Goal: Transaction & Acquisition: Purchase product/service

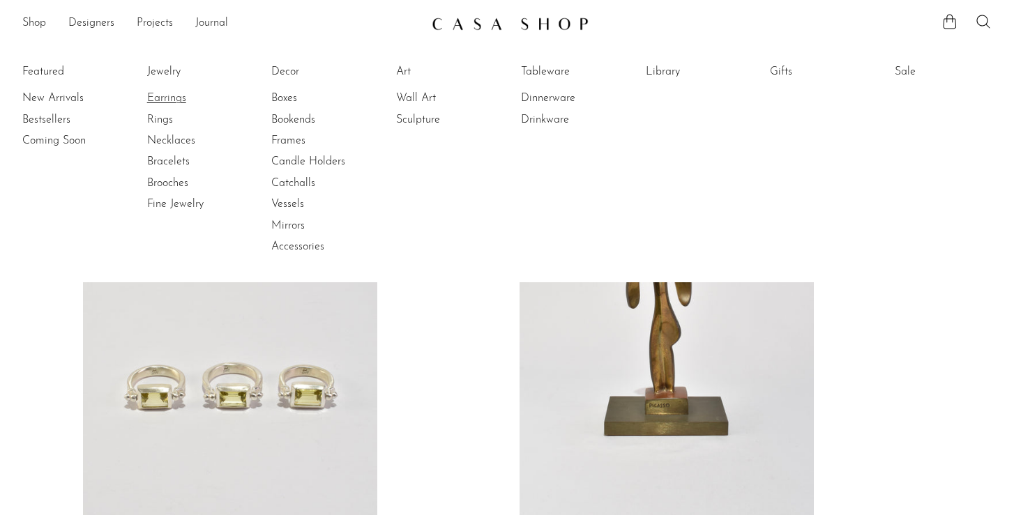
click at [158, 101] on link "Earrings" at bounding box center [199, 98] width 105 height 15
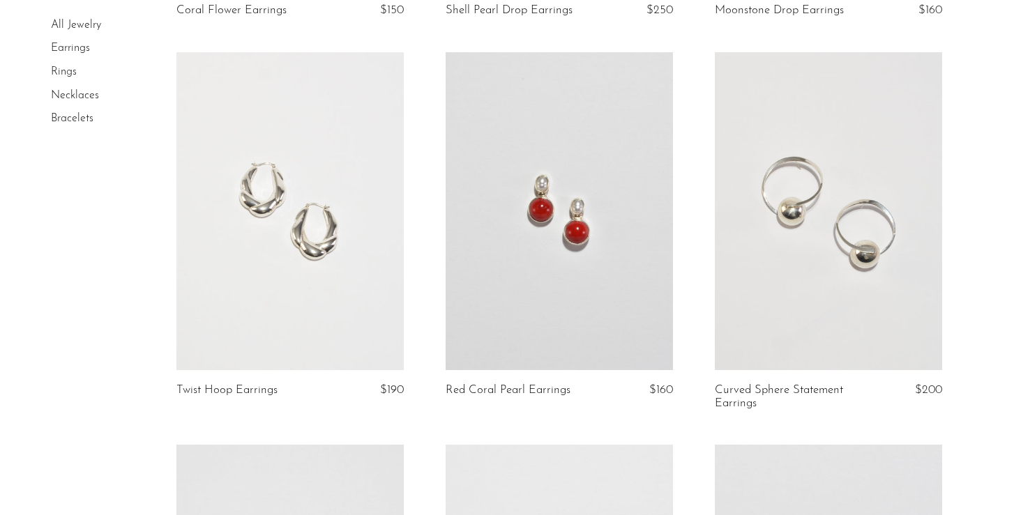
scroll to position [2435, 0]
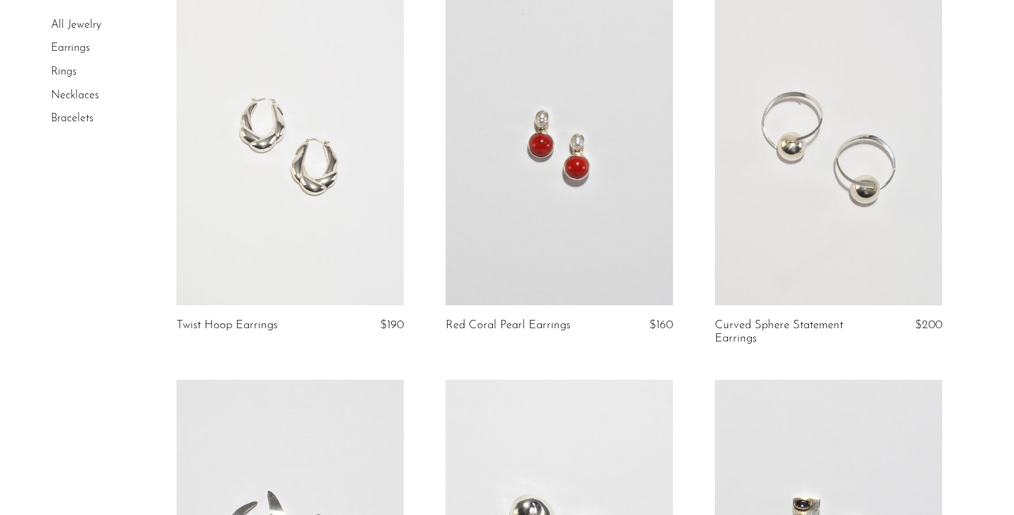
click at [356, 207] on link at bounding box center [289, 146] width 227 height 319
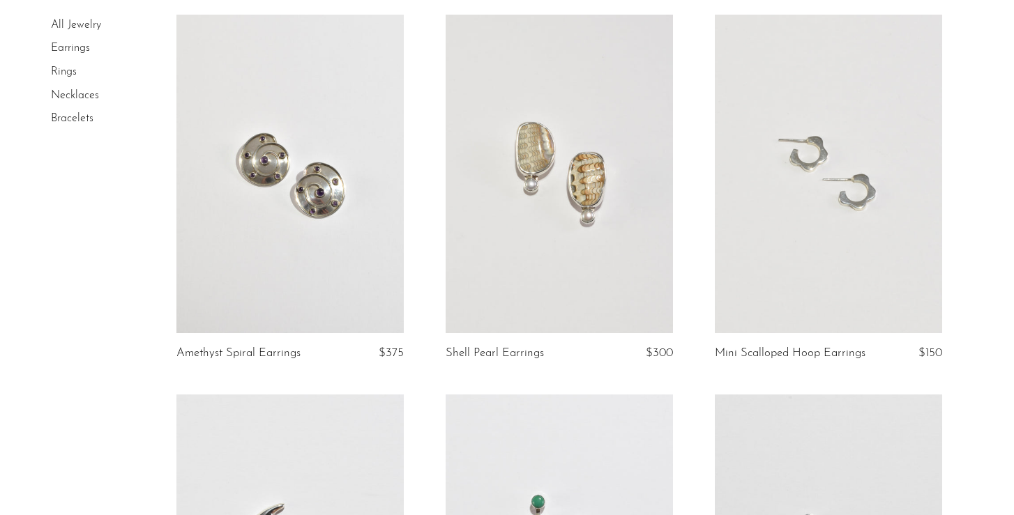
scroll to position [3969, 0]
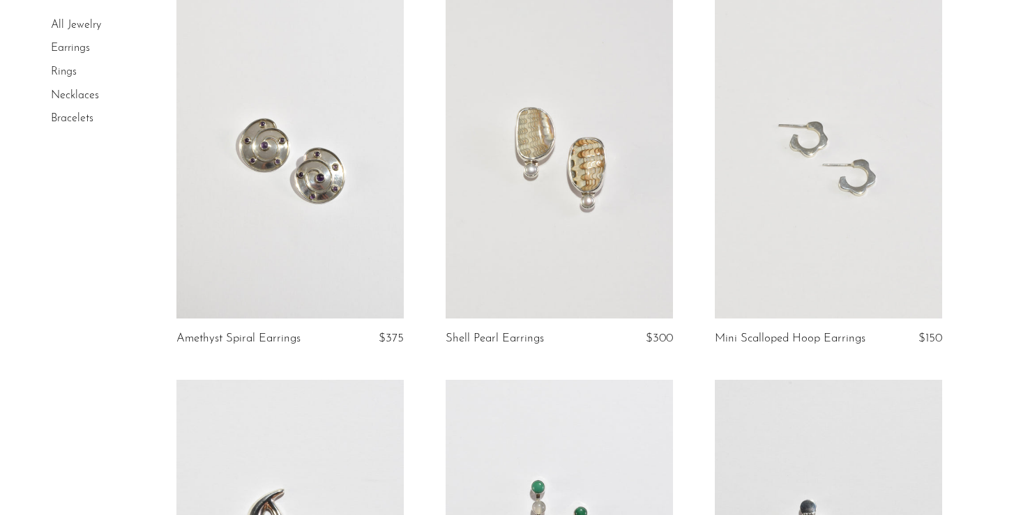
click at [774, 246] on link at bounding box center [828, 159] width 227 height 319
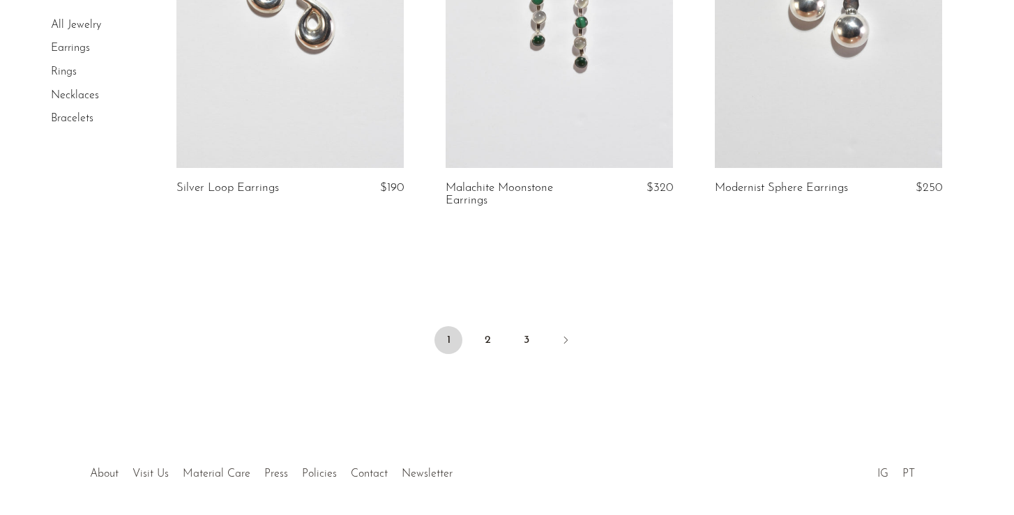
scroll to position [4526, 0]
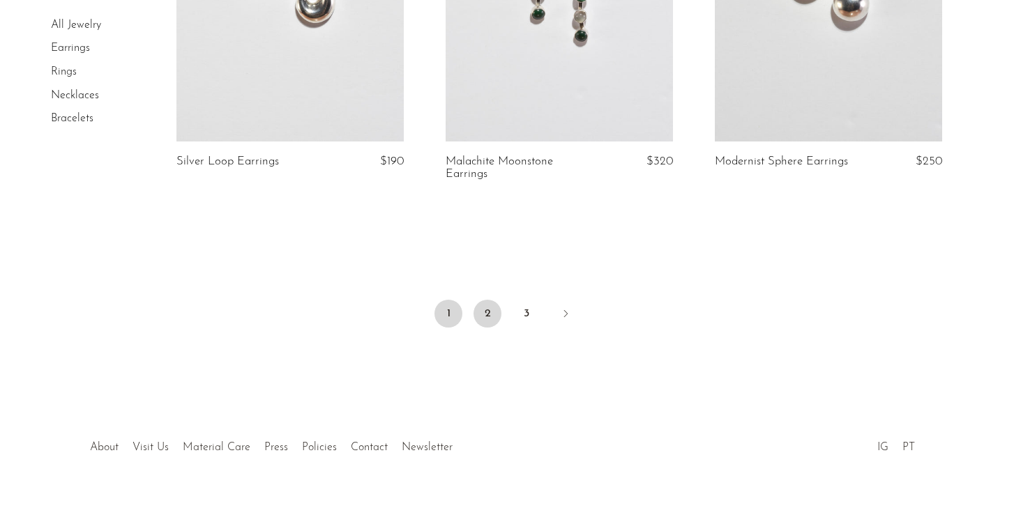
click at [488, 314] on link "2" at bounding box center [488, 314] width 28 height 28
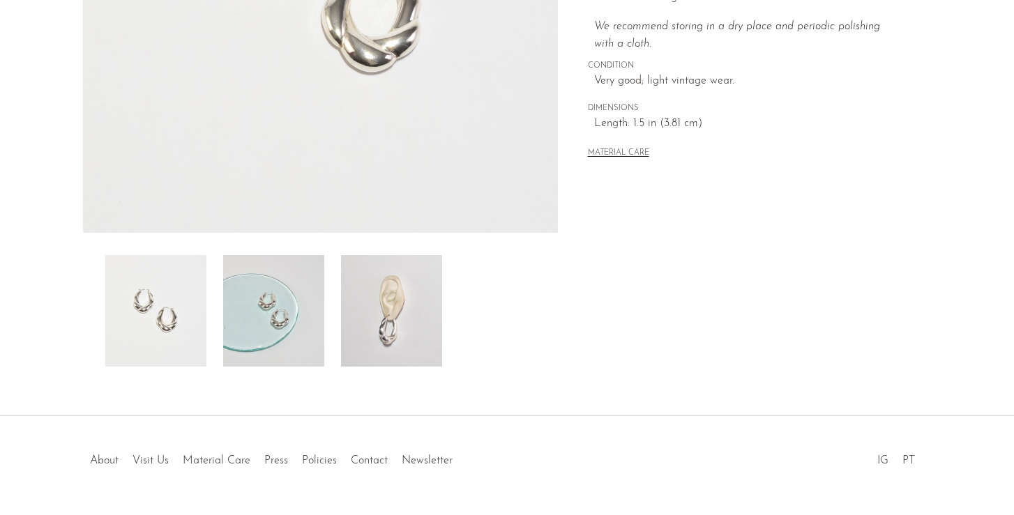
click at [372, 323] on img at bounding box center [391, 311] width 101 height 112
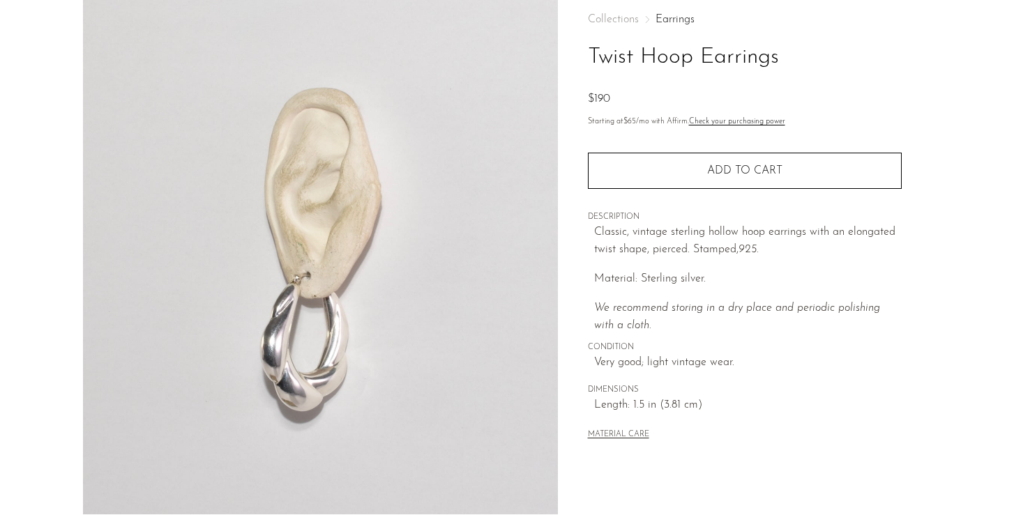
scroll to position [64, 0]
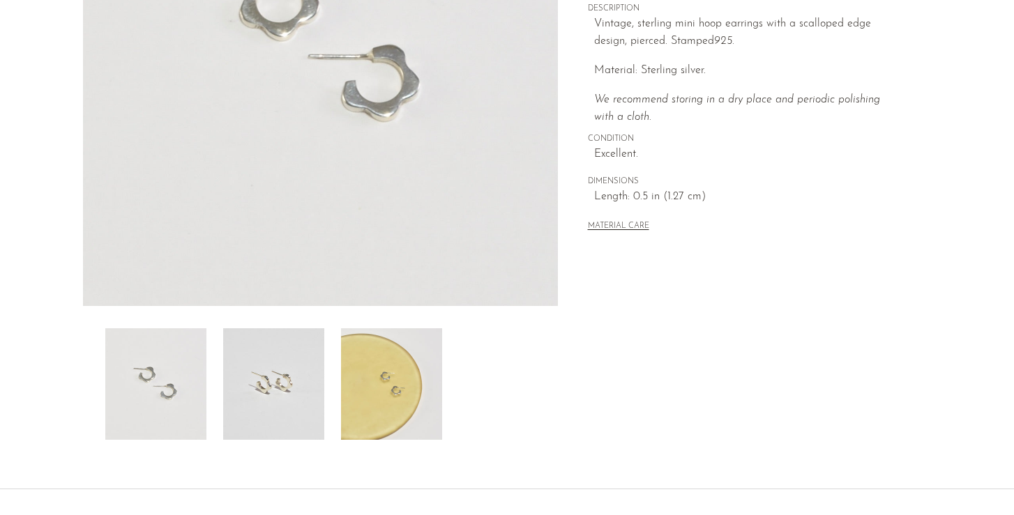
scroll to position [232, 0]
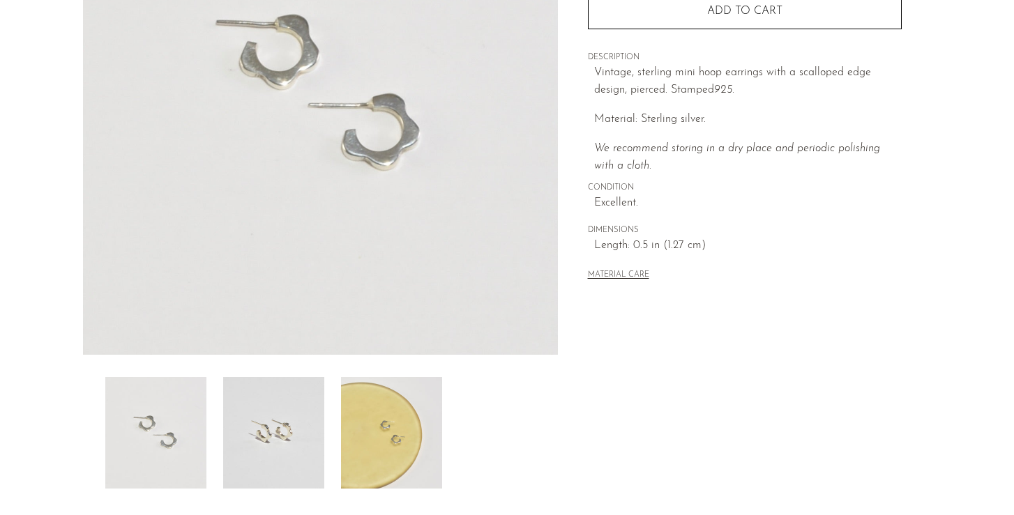
click at [271, 427] on img at bounding box center [273, 433] width 101 height 112
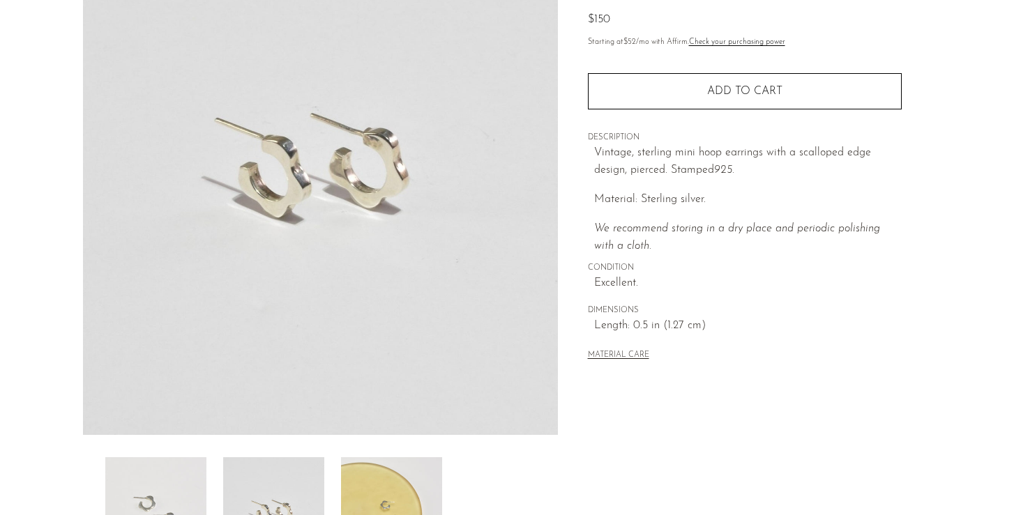
scroll to position [107, 0]
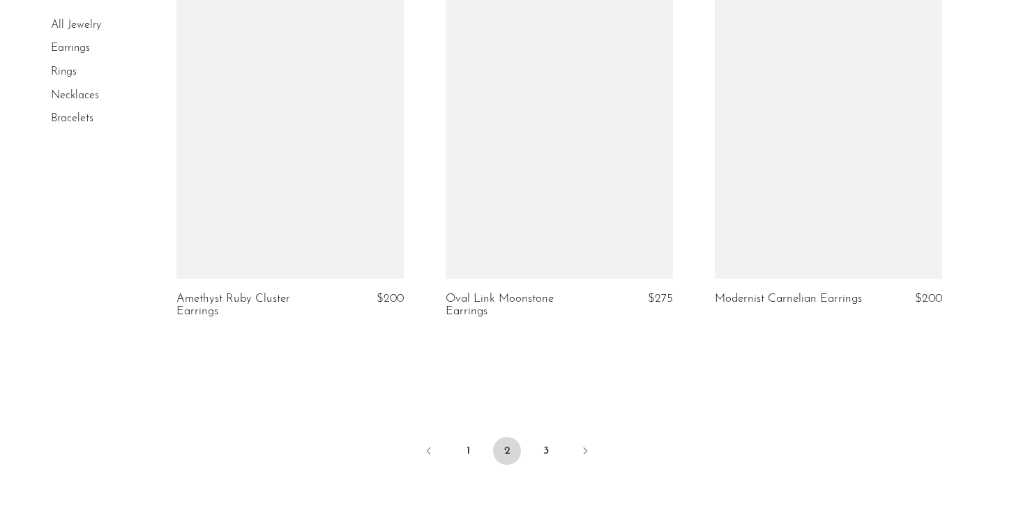
scroll to position [4419, 0]
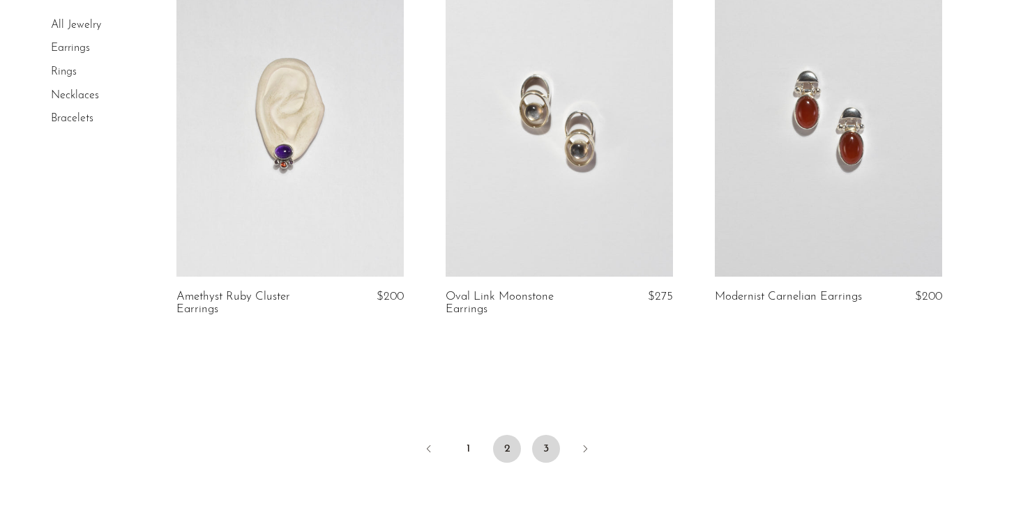
click at [539, 453] on link "3" at bounding box center [546, 449] width 28 height 28
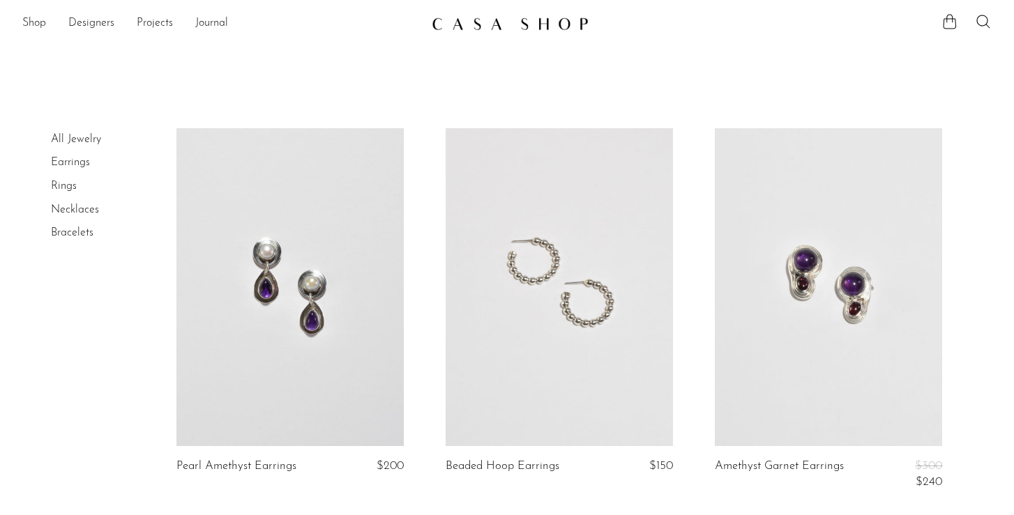
click at [541, 313] on link at bounding box center [559, 287] width 227 height 319
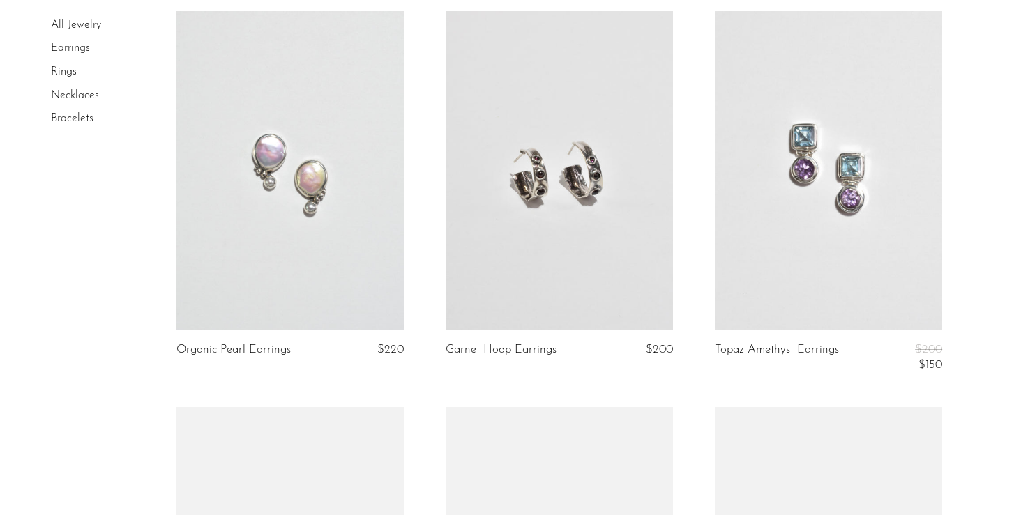
scroll to position [1702, 0]
click at [490, 191] on link at bounding box center [559, 169] width 227 height 319
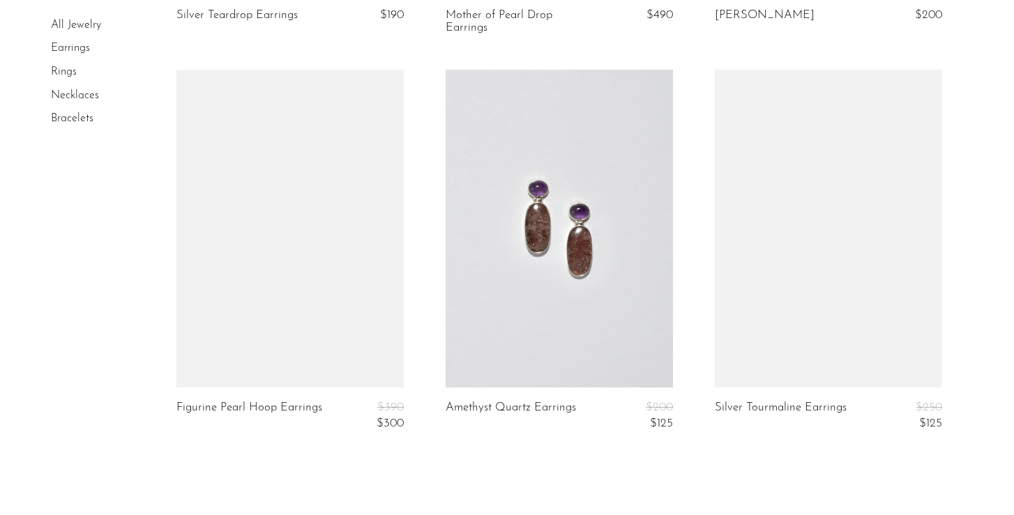
scroll to position [2823, 0]
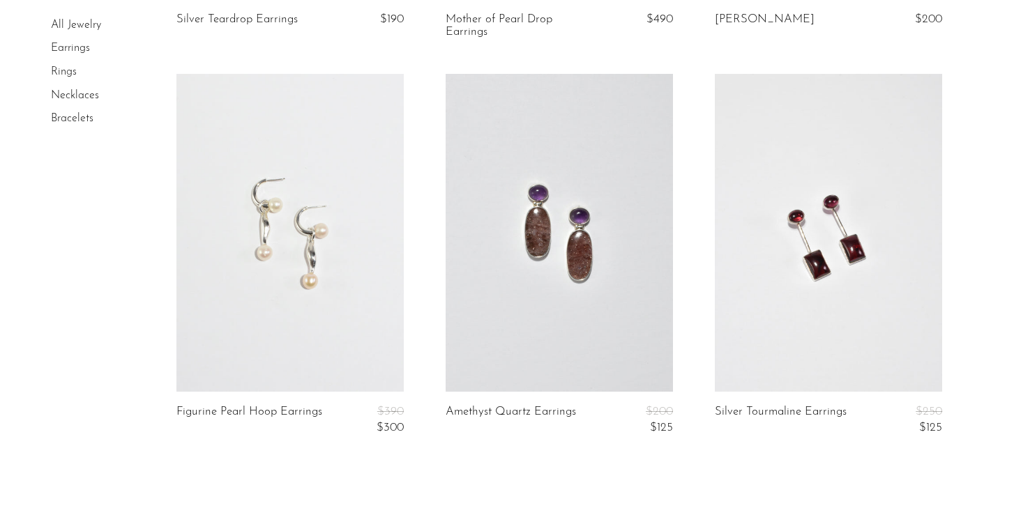
click at [792, 277] on link at bounding box center [828, 233] width 227 height 319
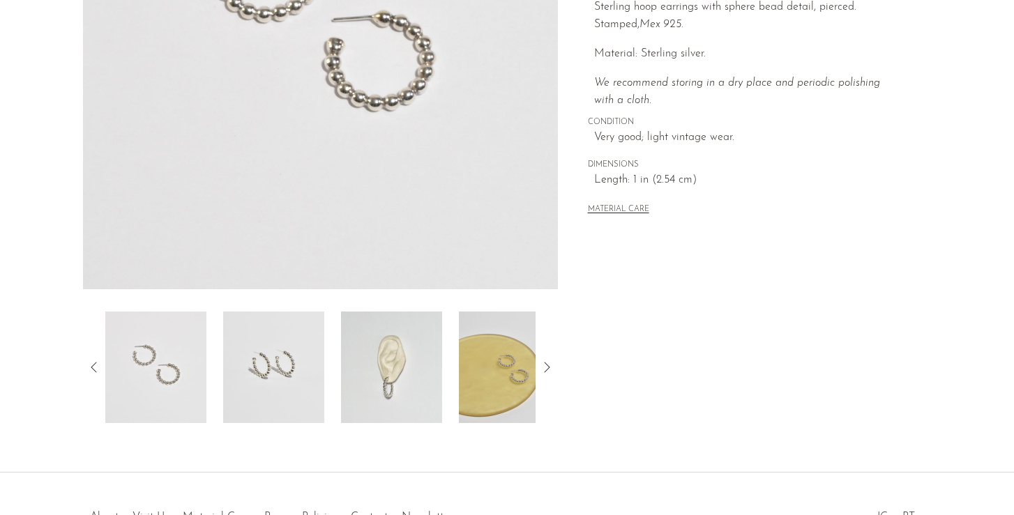
scroll to position [301, 0]
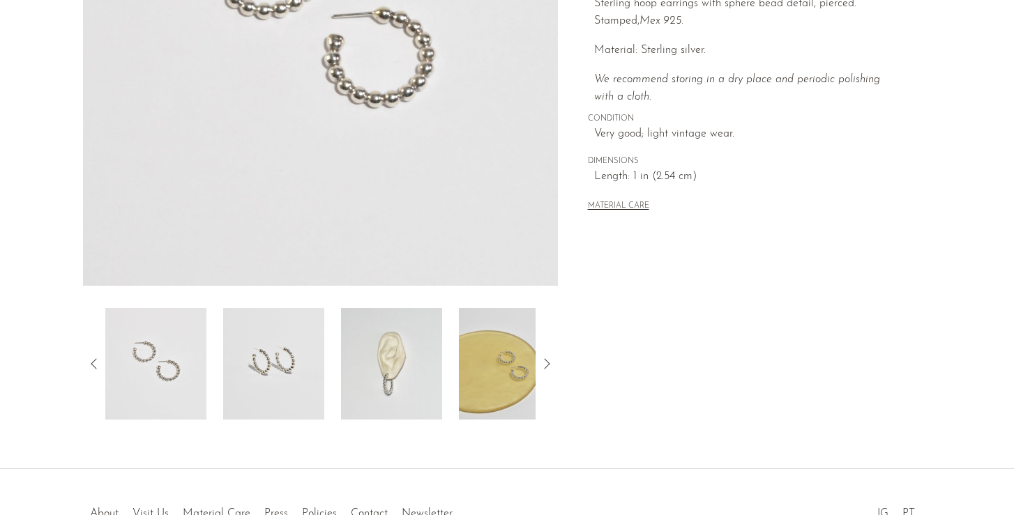
click at [383, 361] on img at bounding box center [391, 364] width 101 height 112
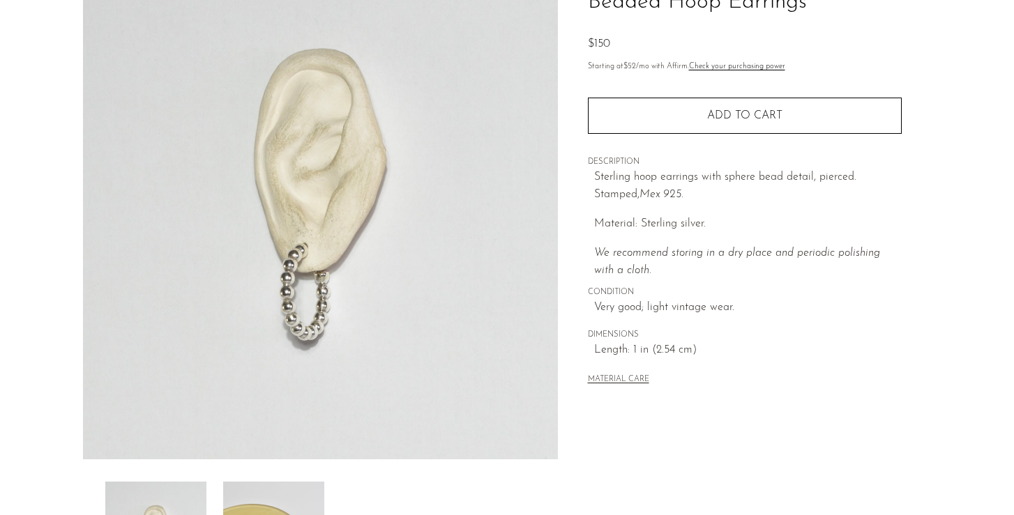
scroll to position [127, 0]
click at [283, 306] on img at bounding box center [320, 198] width 475 height 523
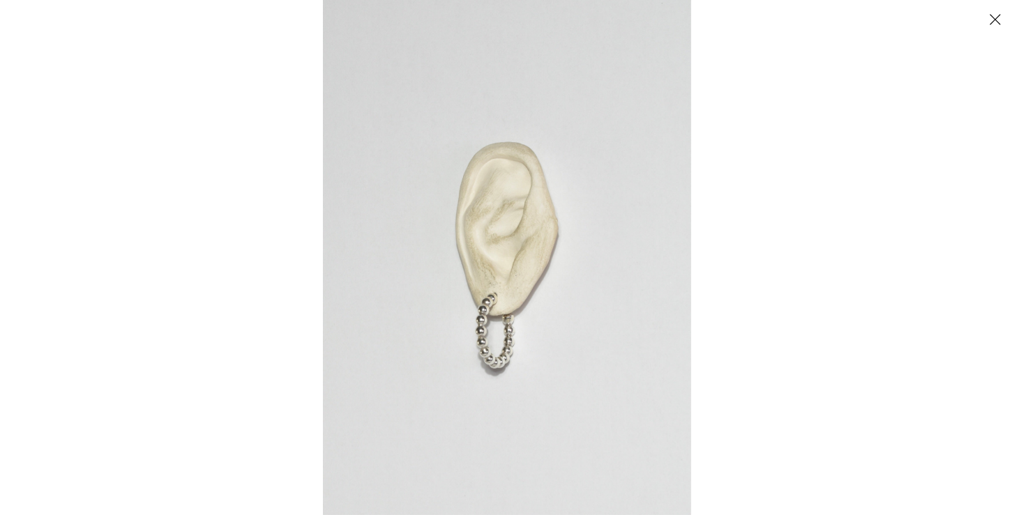
click at [484, 331] on img at bounding box center [507, 257] width 368 height 515
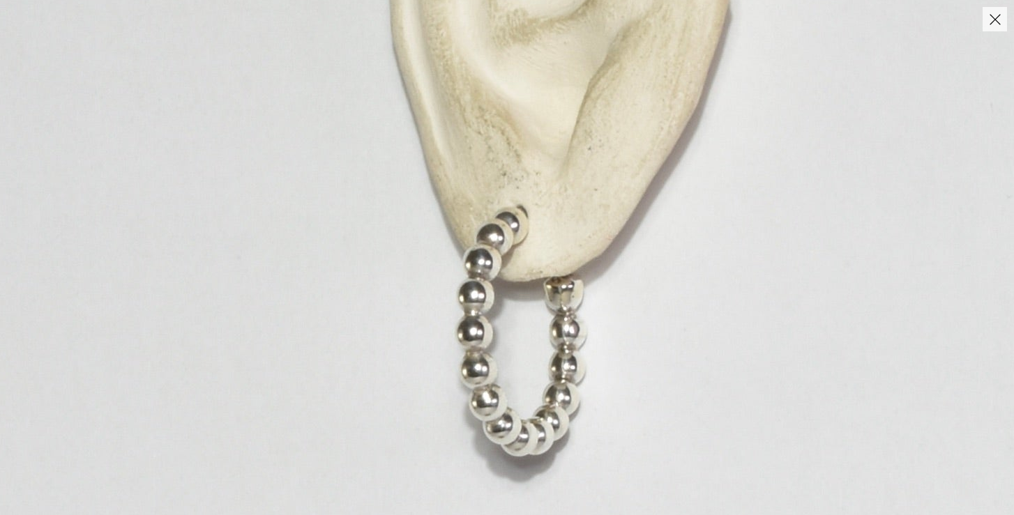
click at [484, 331] on img at bounding box center [560, 89] width 1221 height 1710
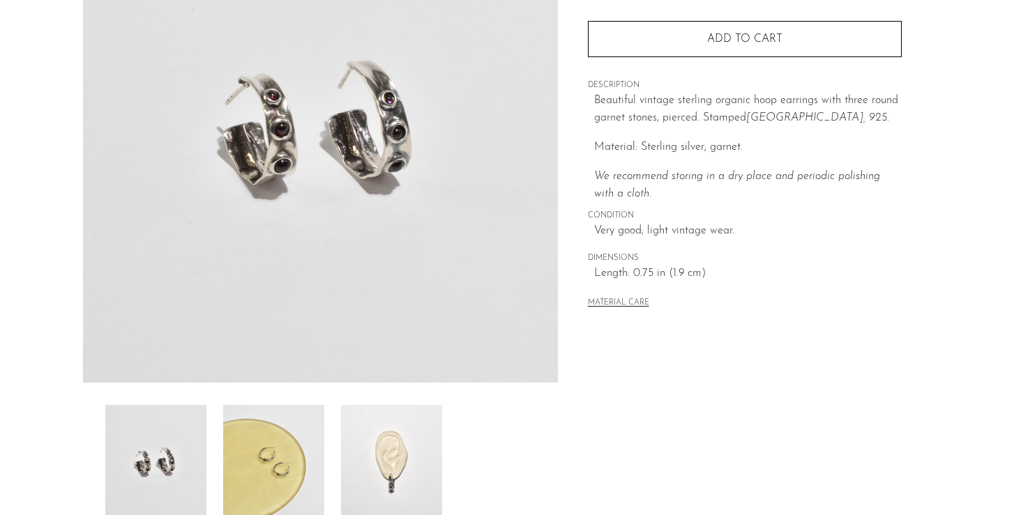
scroll to position [287, 0]
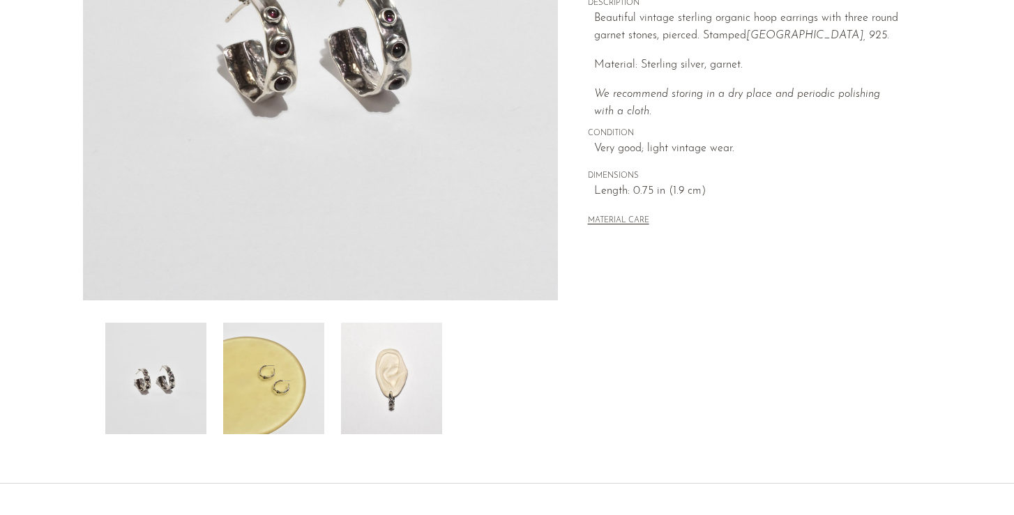
click at [347, 399] on img at bounding box center [391, 379] width 101 height 112
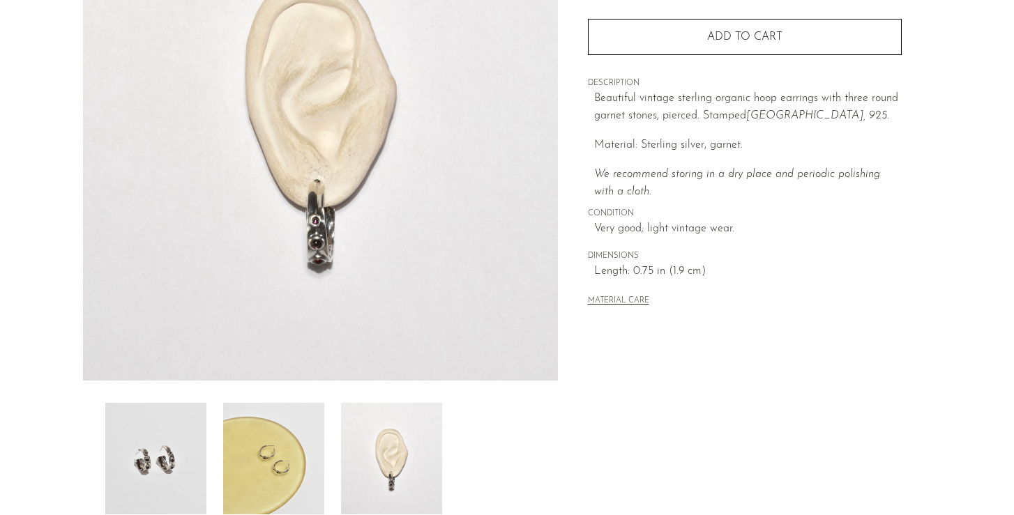
scroll to position [207, 0]
click at [282, 471] on img at bounding box center [273, 458] width 101 height 112
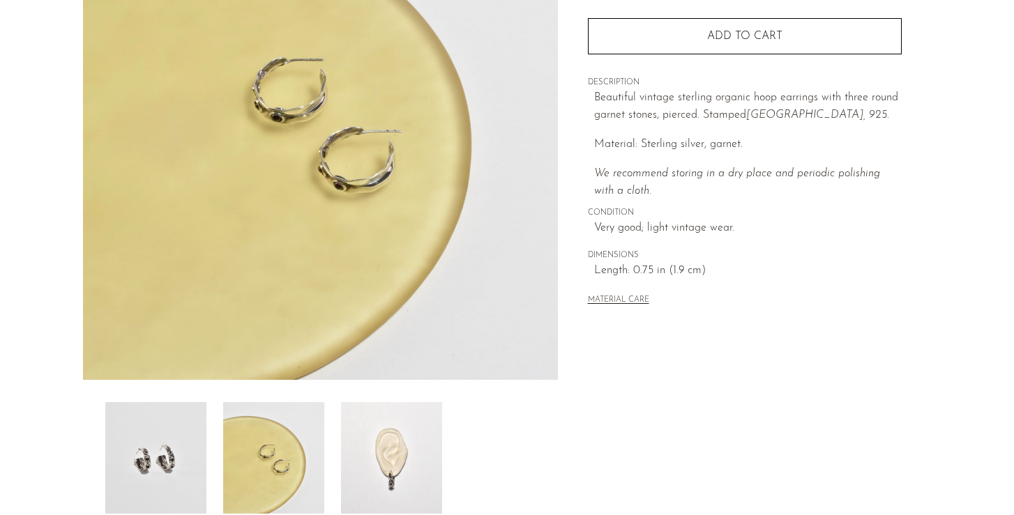
click at [160, 444] on img at bounding box center [155, 458] width 101 height 112
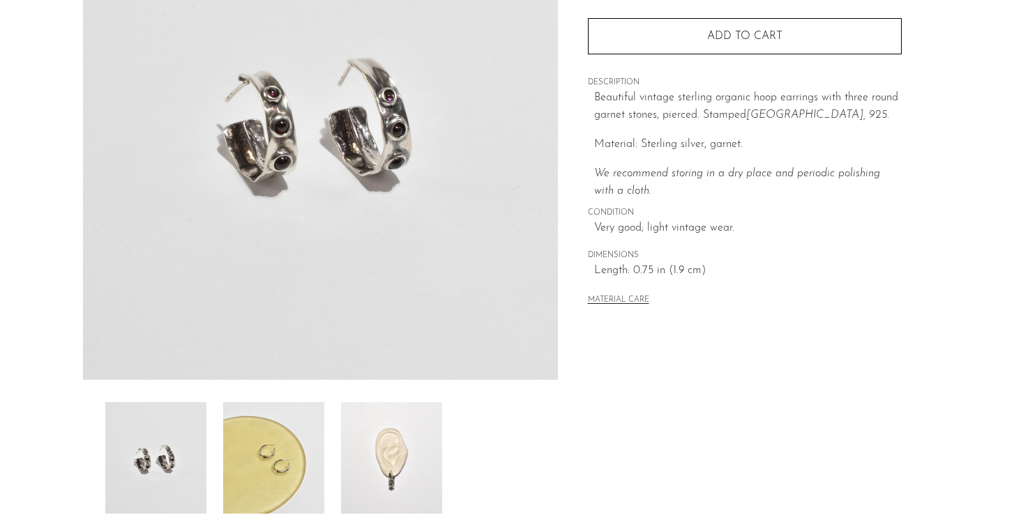
click at [400, 472] on img at bounding box center [391, 458] width 101 height 112
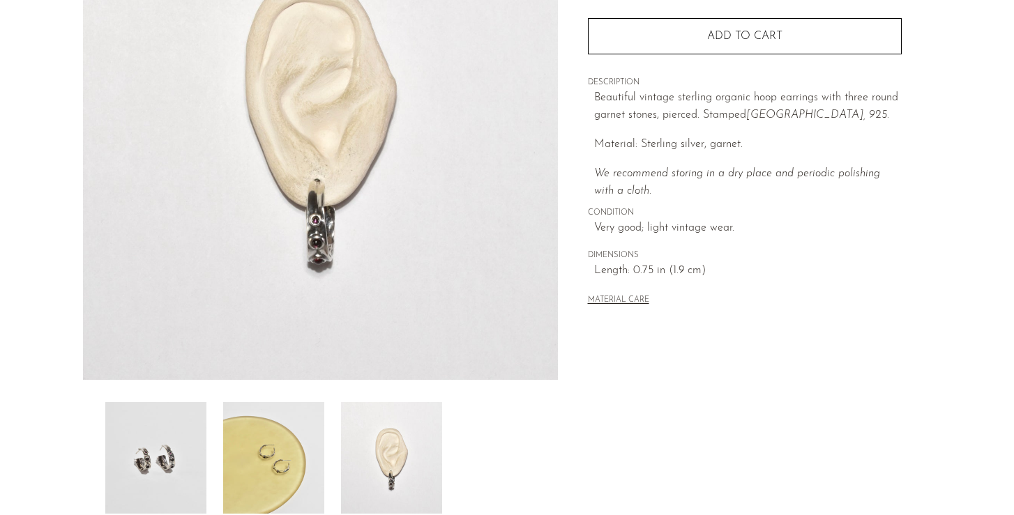
click at [299, 485] on img at bounding box center [273, 458] width 101 height 112
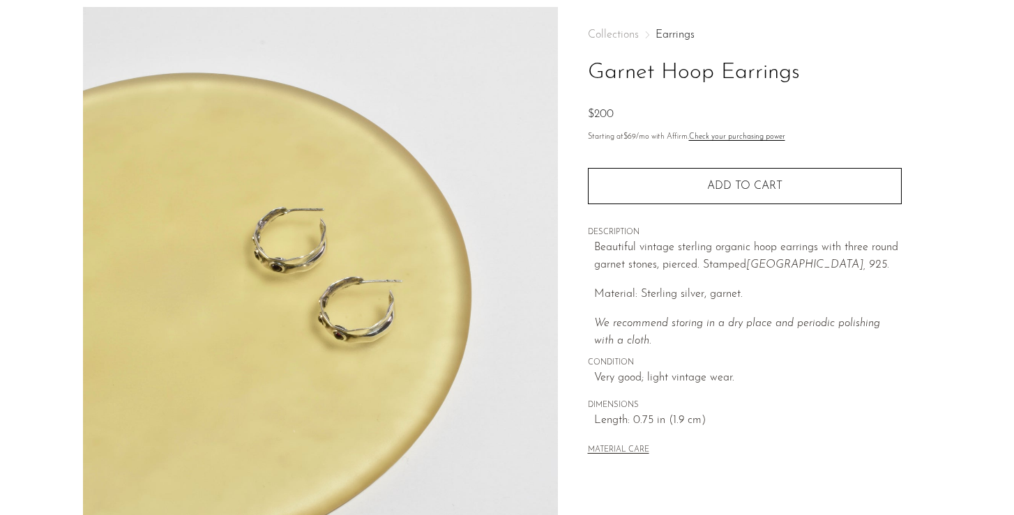
scroll to position [0, 0]
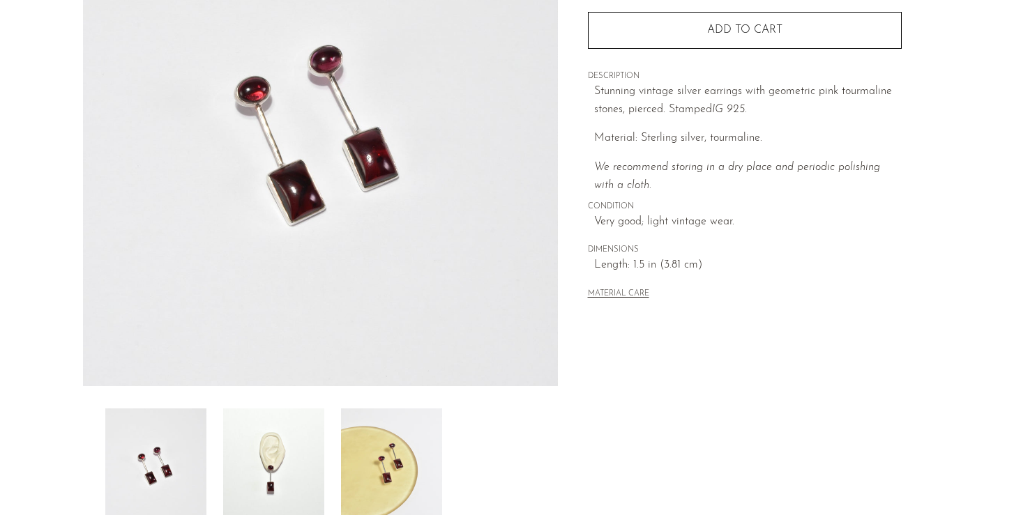
scroll to position [291, 0]
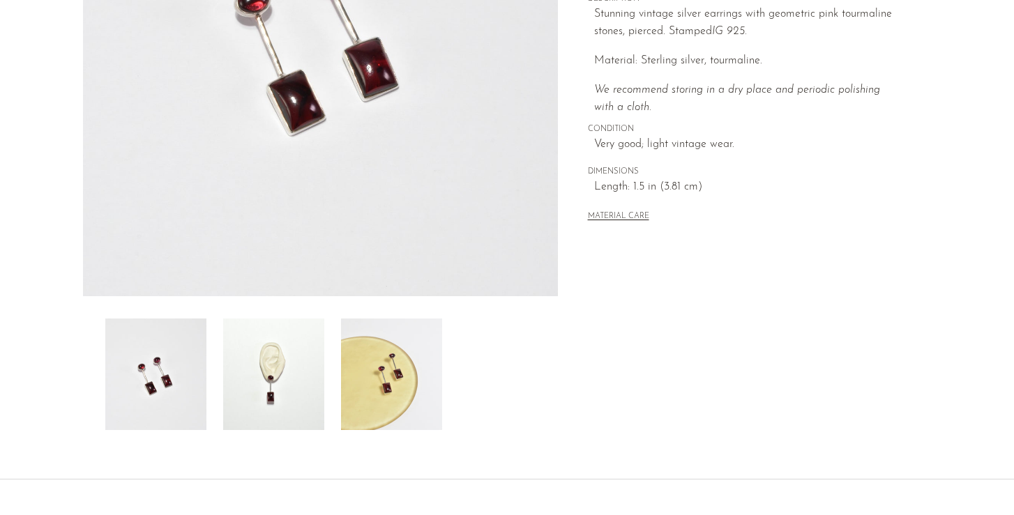
click at [292, 360] on img at bounding box center [273, 375] width 101 height 112
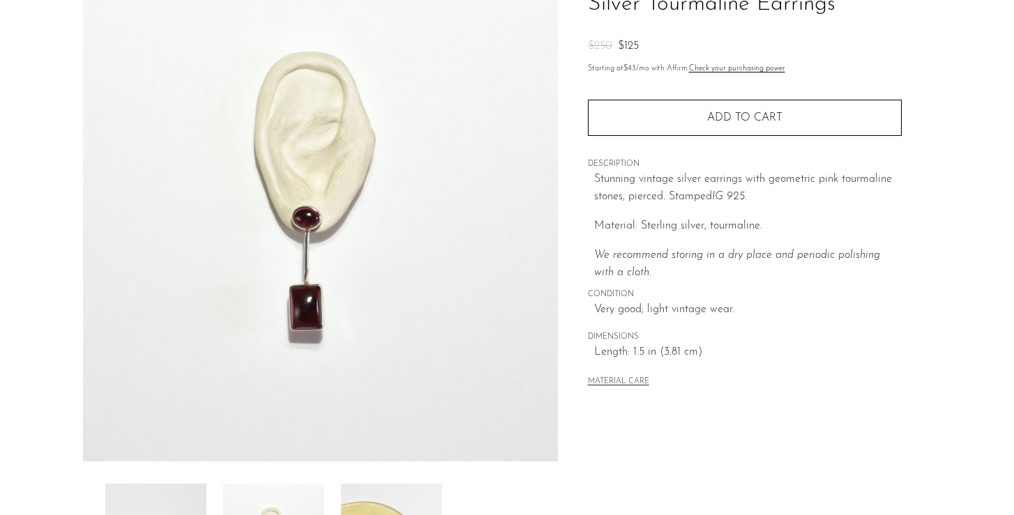
scroll to position [33, 0]
